Goal: Task Accomplishment & Management: Use online tool/utility

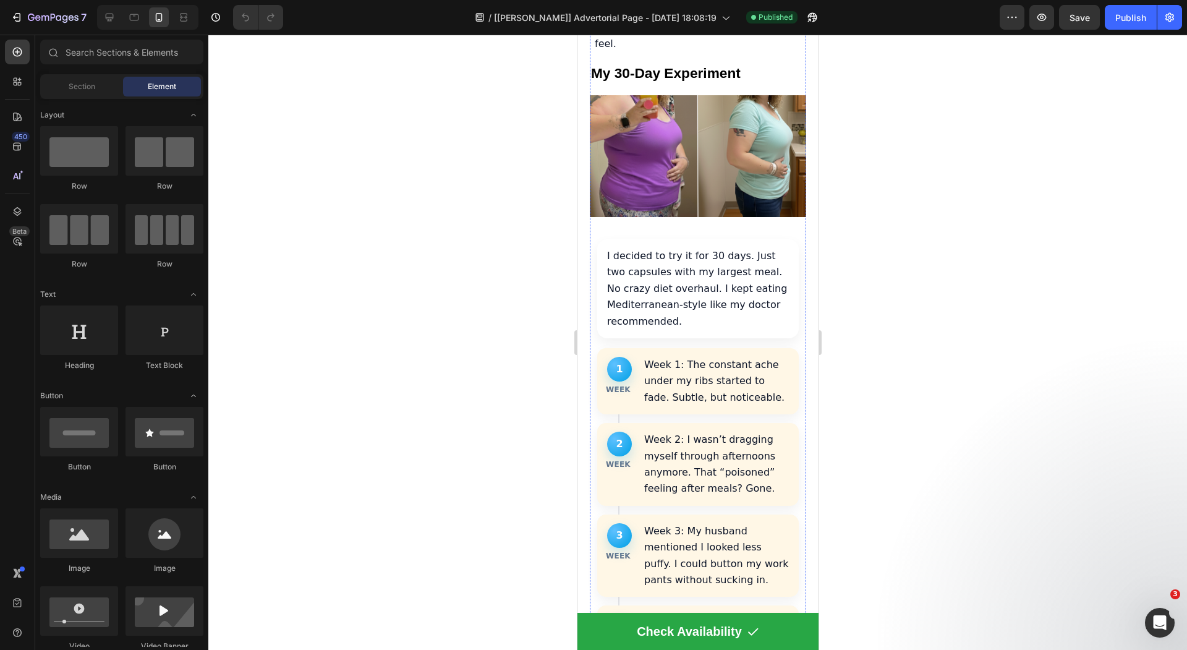
scroll to position [3491, 0]
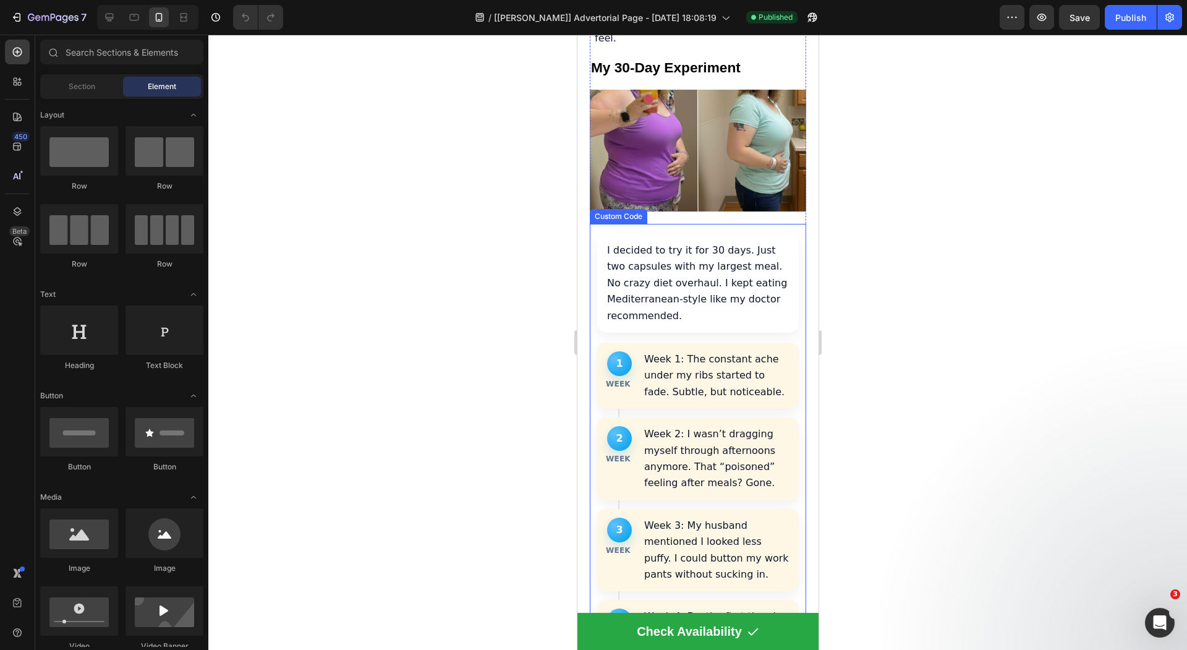
click at [673, 290] on p "I decided to try it for 30 days. Just two capsules with my largest meal. No cra…" at bounding box center [697, 283] width 182 height 82
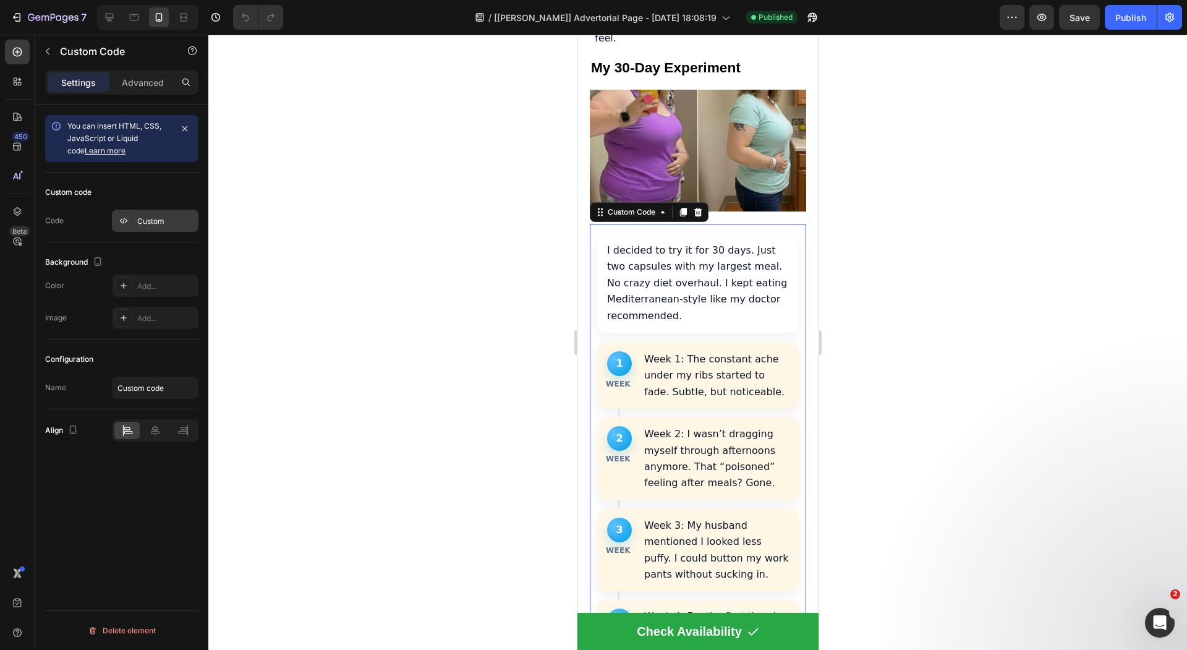
click at [141, 219] on div "Custom" at bounding box center [166, 221] width 58 height 11
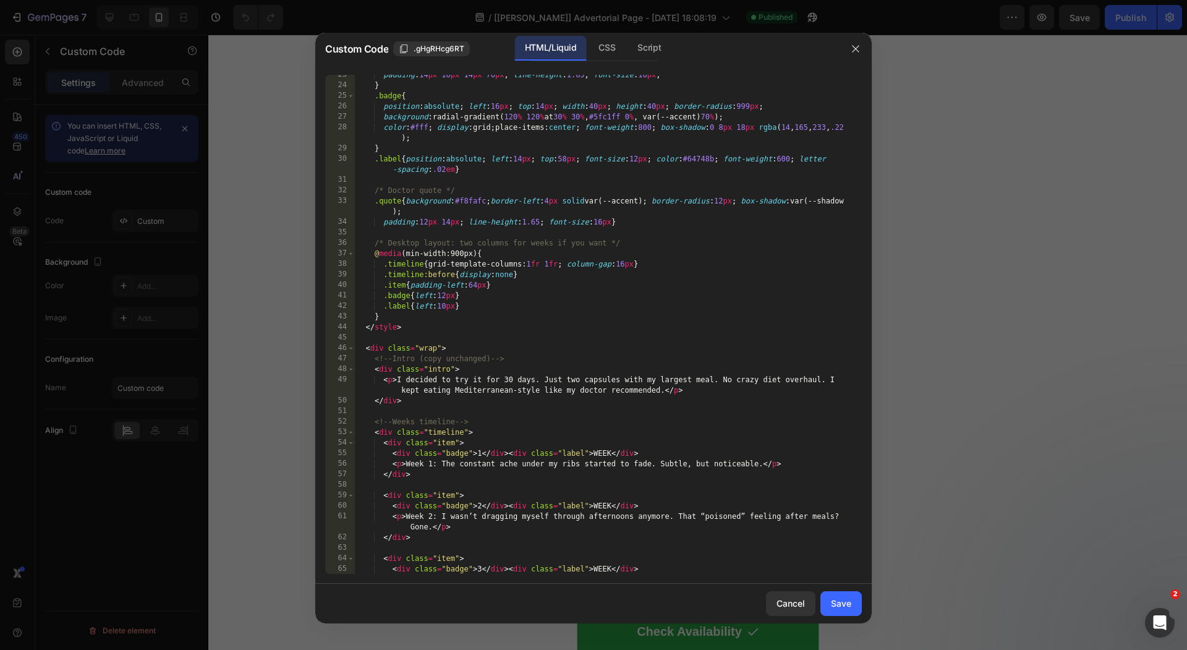
scroll to position [254, 0]
click at [453, 393] on div "padding : 14 px 16 px 14 px 76 px ; line-height : 1.65 ; font-size : 16 px ; } …" at bounding box center [601, 338] width 495 height 530
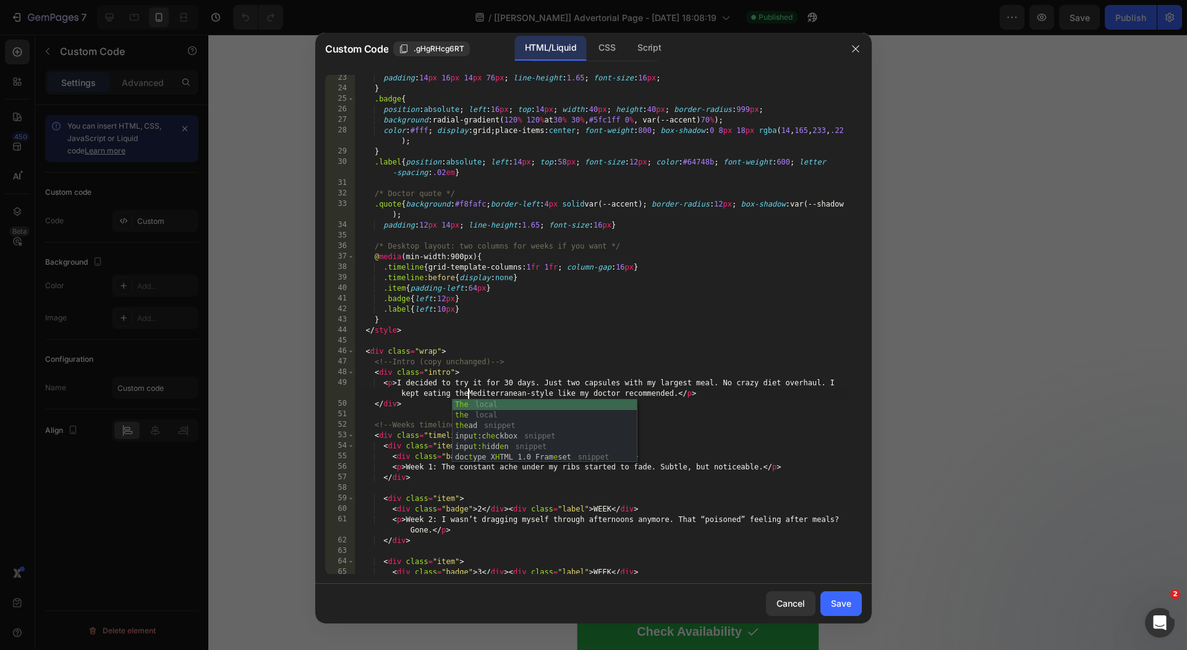
scroll to position [0, 46]
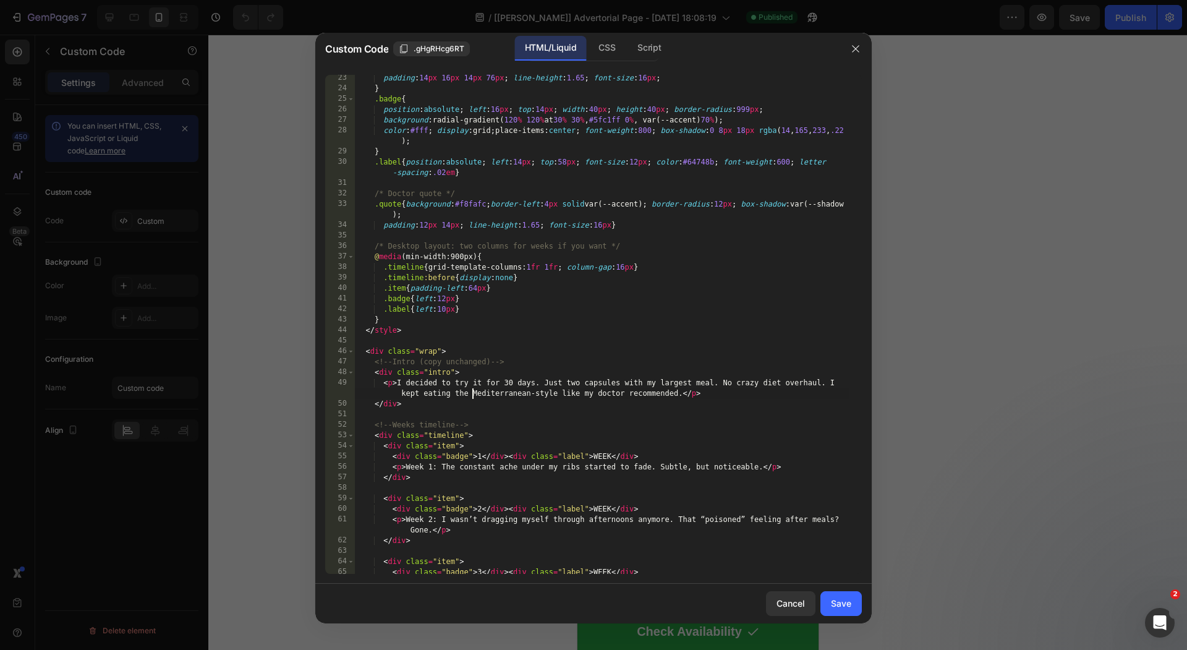
click at [556, 396] on div "padding : 14 px 16 px 14 px 76 px ; line-height : 1.65 ; font-size : 16 px ; } …" at bounding box center [601, 338] width 495 height 530
click at [558, 394] on div "padding : 14 px 16 px 14 px 76 px ; line-height : 1.65 ; font-size : 16 px ; } …" at bounding box center [601, 338] width 495 height 530
click at [760, 438] on div "padding : 14 px 16 px 14 px 76 px ; line-height : 1.65 ; font-size : 16 px ; } …" at bounding box center [601, 338] width 495 height 530
type textarea "<div class="timeline">"
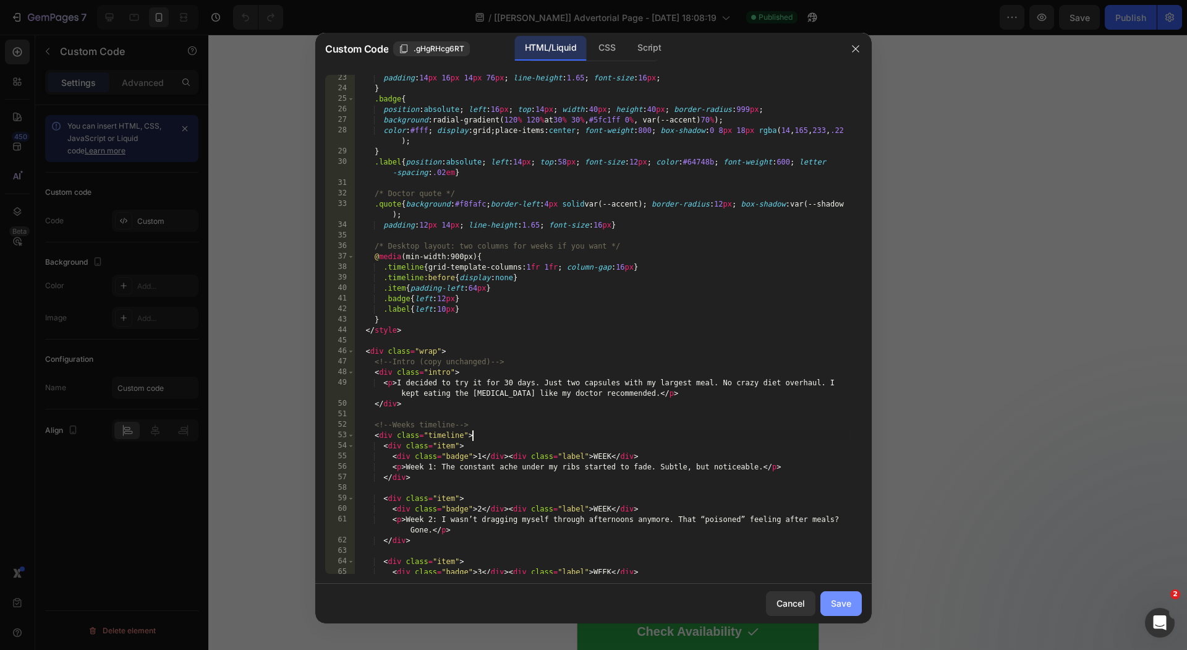
click at [837, 602] on div "Save" at bounding box center [841, 603] width 20 height 13
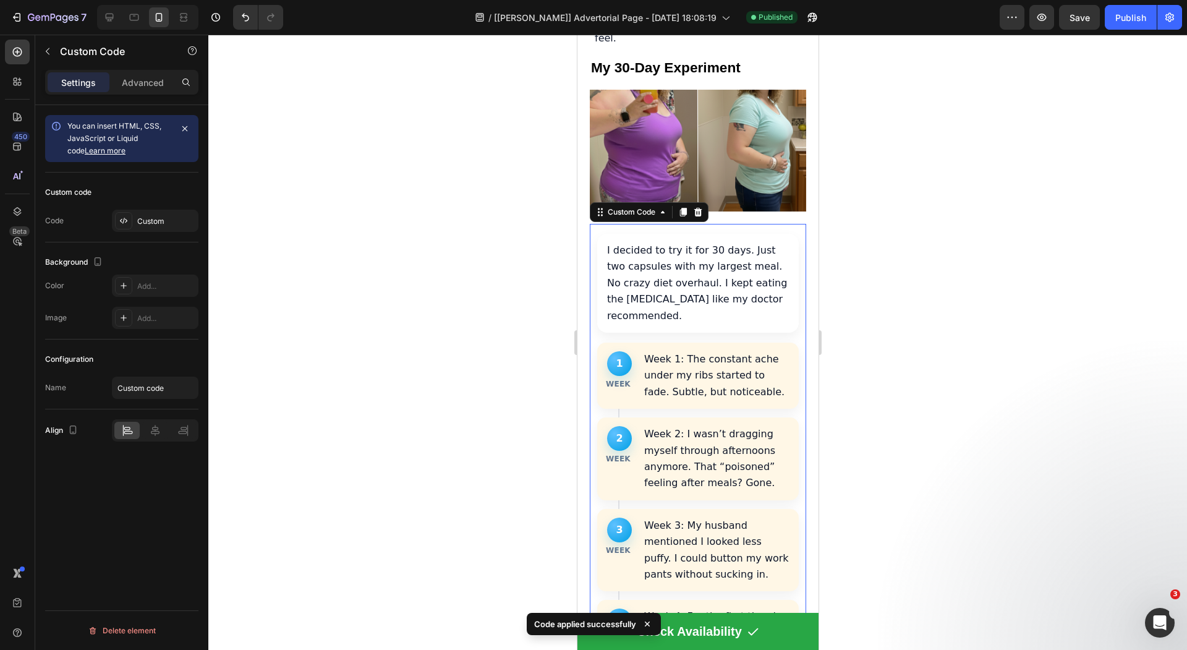
click at [683, 313] on p "I decided to try it for 30 days. Just two capsules with my largest meal. No cra…" at bounding box center [697, 283] width 182 height 82
click at [131, 217] on div at bounding box center [123, 220] width 17 height 17
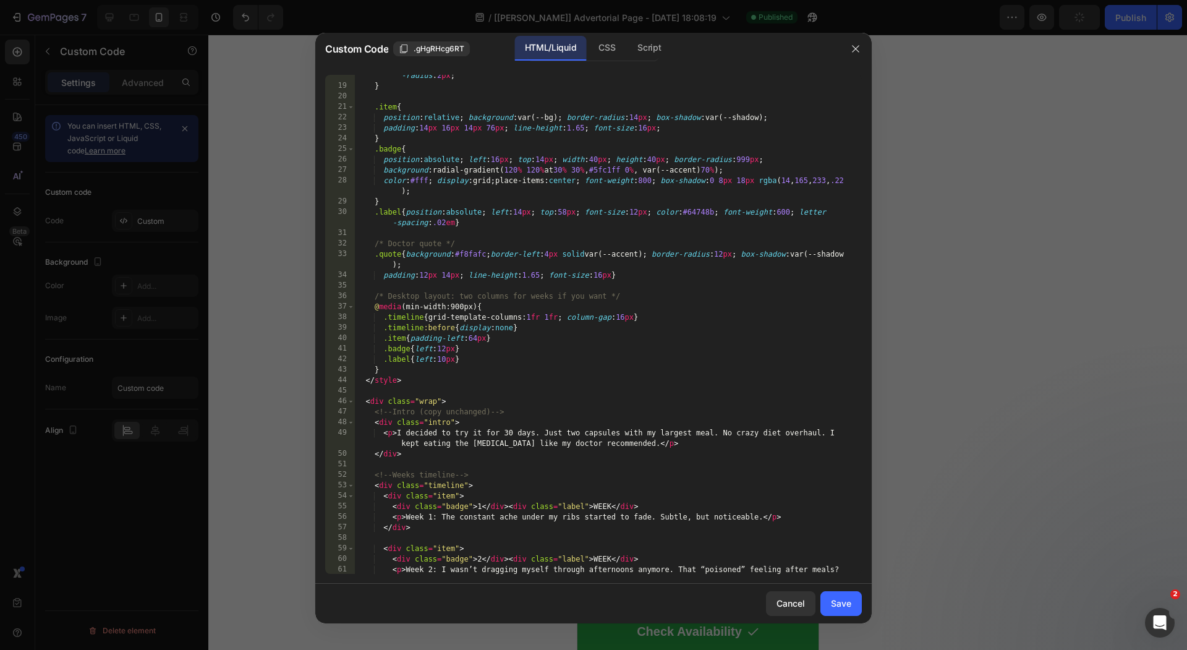
scroll to position [213, 0]
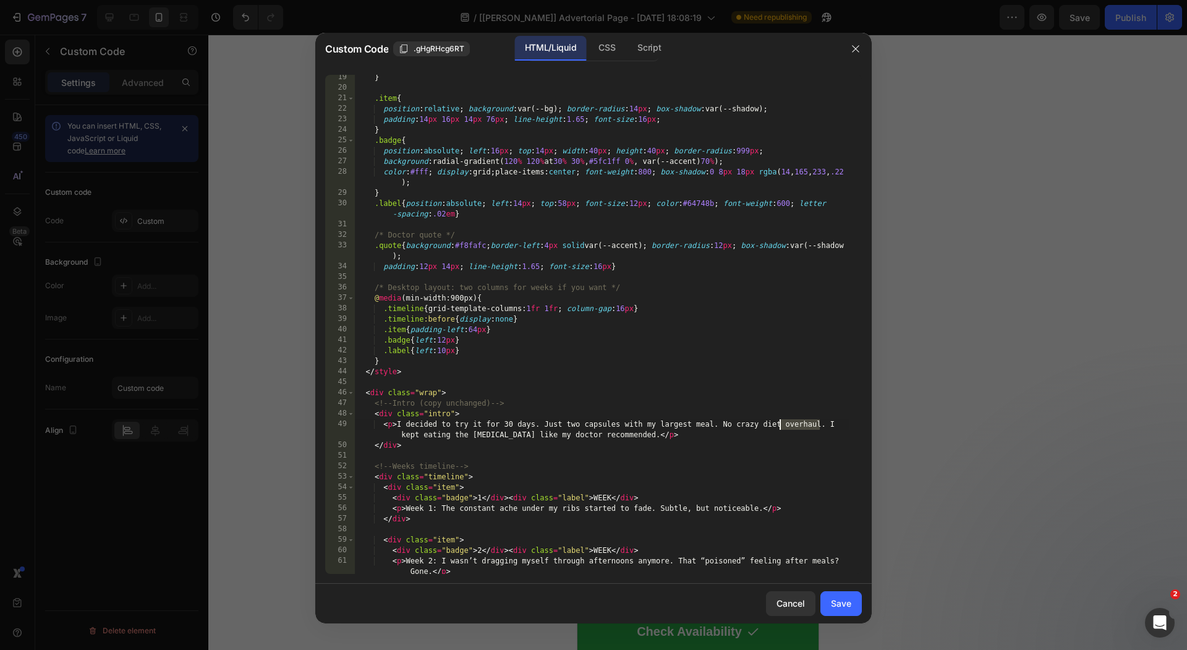
drag, startPoint x: 821, startPoint y: 422, endPoint x: 779, endPoint y: 425, distance: 42.2
click at [779, 425] on div "} .item { position : relative ; background : var(--bg) ; border-radius : 14 px …" at bounding box center [601, 332] width 495 height 520
click at [804, 427] on div "} .item { position : relative ; background : var(--bg) ; border-radius : 14 px …" at bounding box center [601, 332] width 495 height 520
drag, startPoint x: 821, startPoint y: 421, endPoint x: 782, endPoint y: 427, distance: 39.4
click at [782, 427] on div "} .item { position : relative ; background : var(--bg) ; border-radius : 14 px …" at bounding box center [601, 332] width 495 height 520
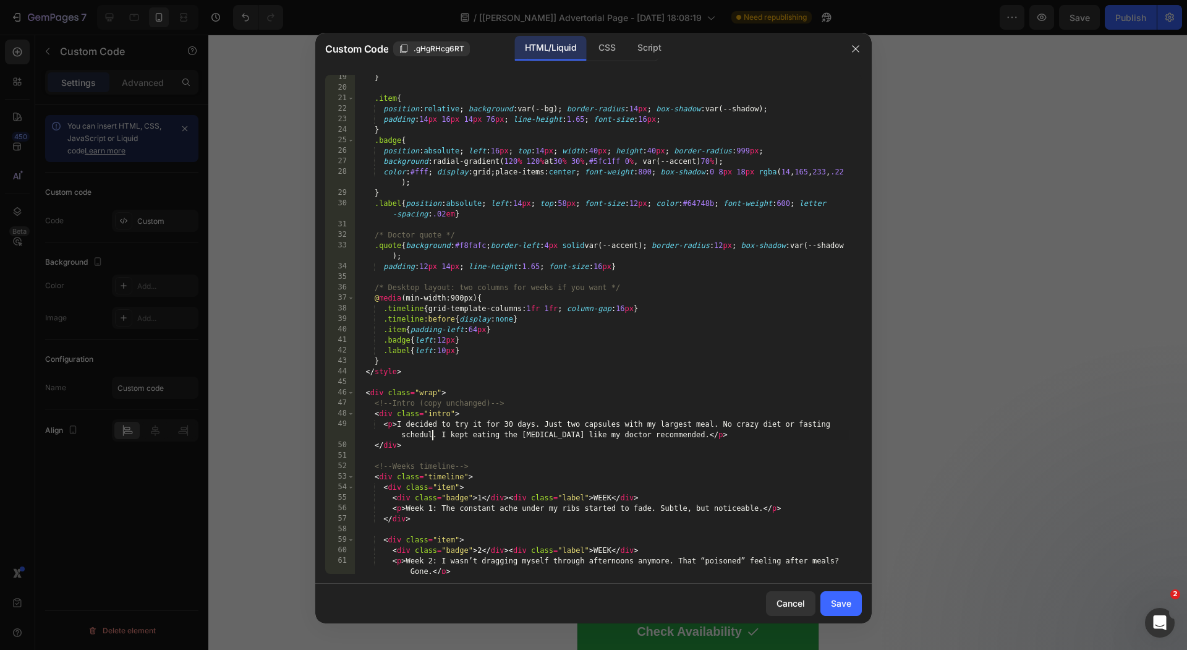
scroll to position [0, 43]
type textarea "<p>I decided to try it for 30 days. Just two capsules with my largest meal. No …"
click at [830, 606] on button "Save" at bounding box center [840, 603] width 41 height 25
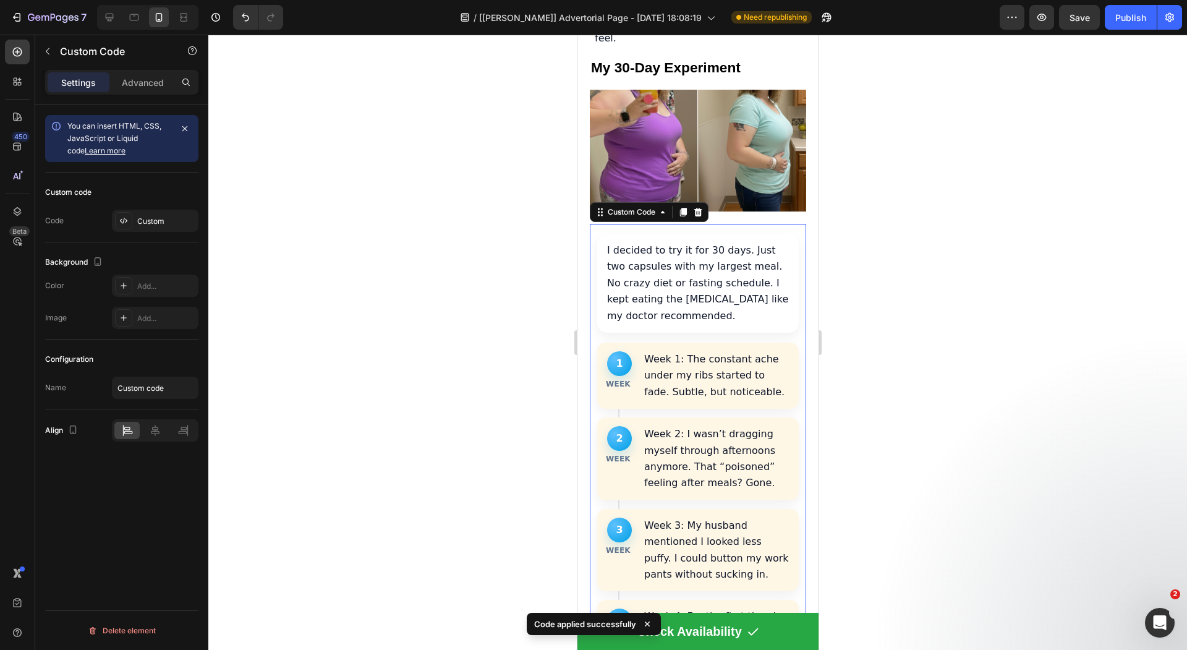
click at [472, 264] on div at bounding box center [697, 342] width 979 height 615
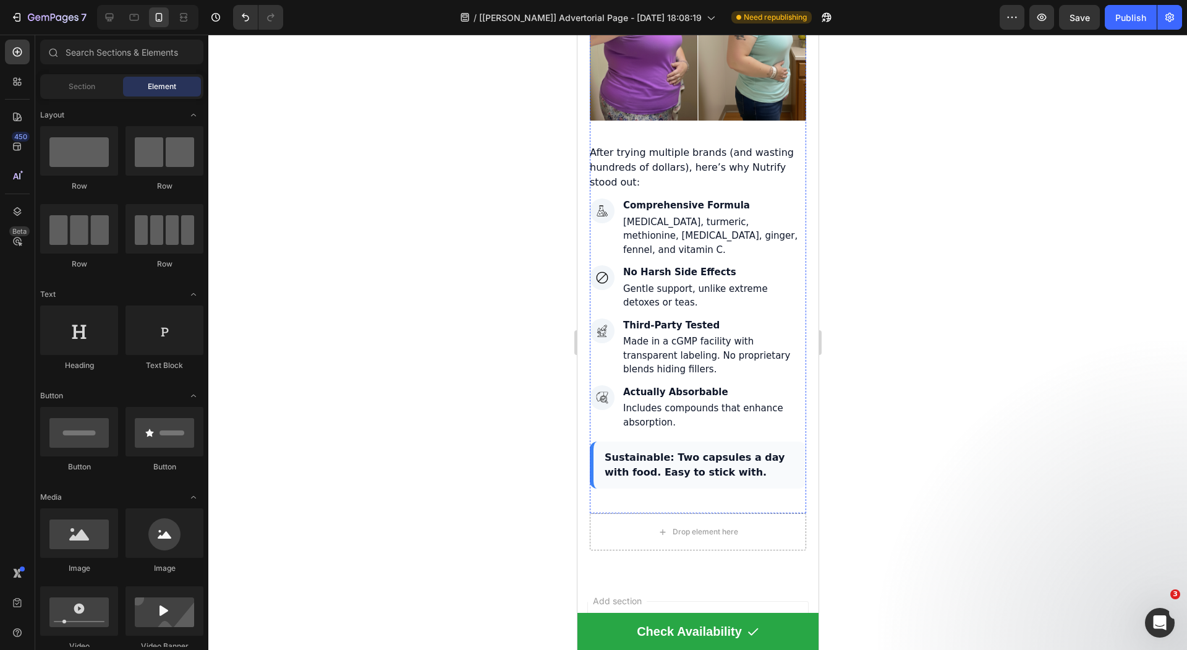
scroll to position [4854, 0]
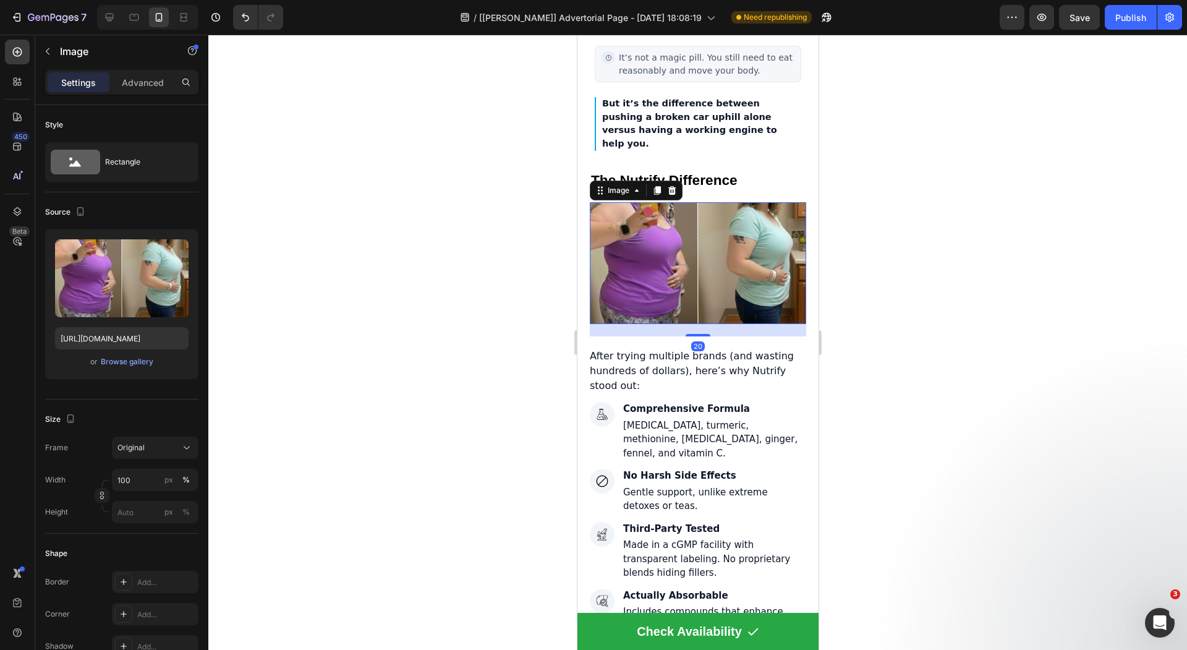
click at [695, 272] on img at bounding box center [697, 263] width 216 height 122
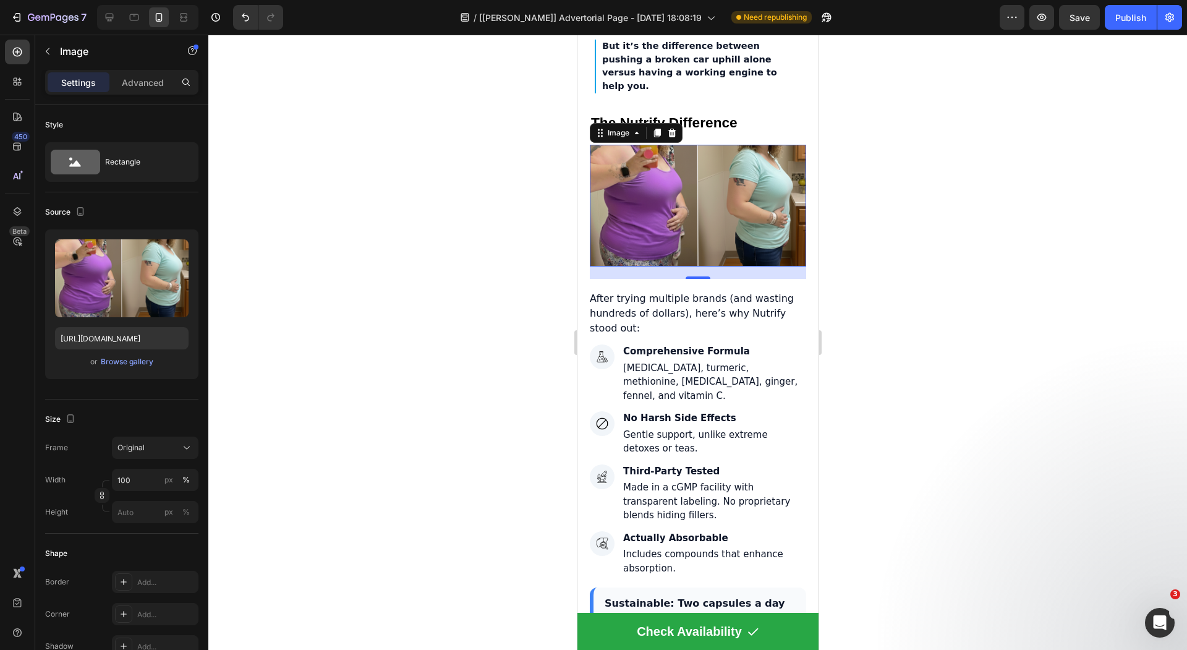
scroll to position [4710, 0]
